Goal: Task Accomplishment & Management: Manage account settings

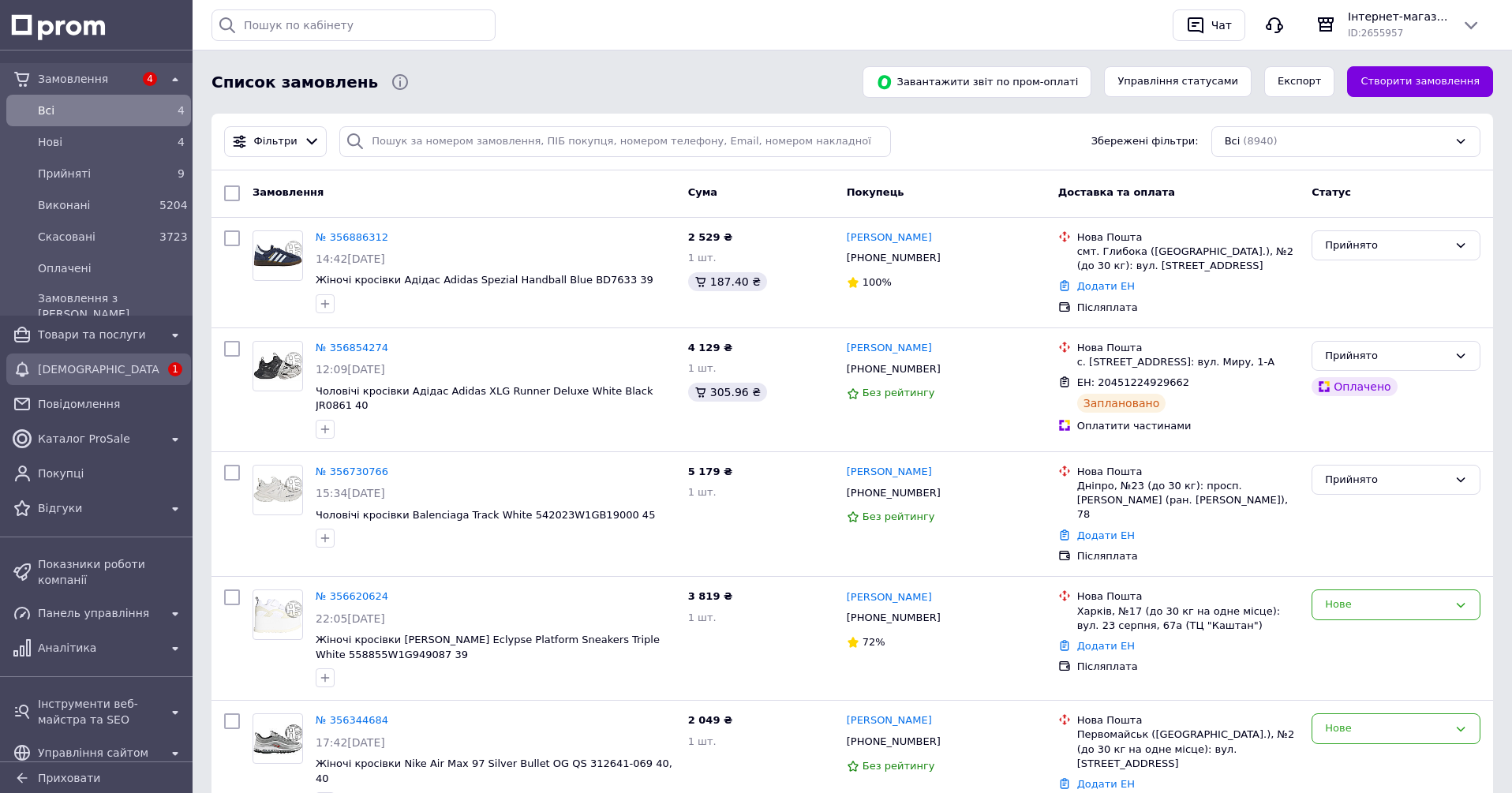
click at [143, 365] on span "[DEMOGRAPHIC_DATA]" at bounding box center [98, 369] width 121 height 16
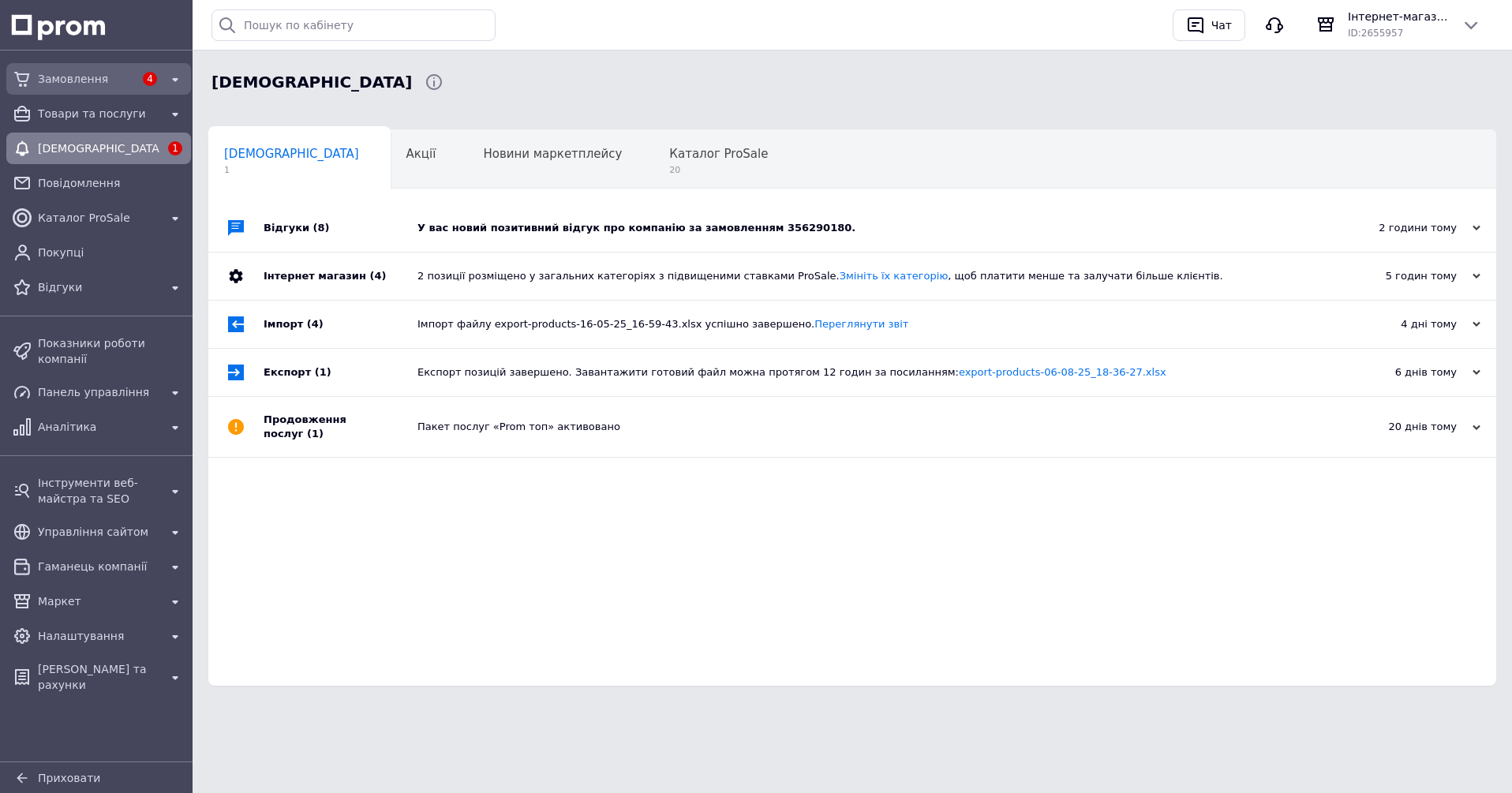
click at [118, 76] on span "Замовлення" at bounding box center [85, 79] width 96 height 16
